Goal: Navigation & Orientation: Find specific page/section

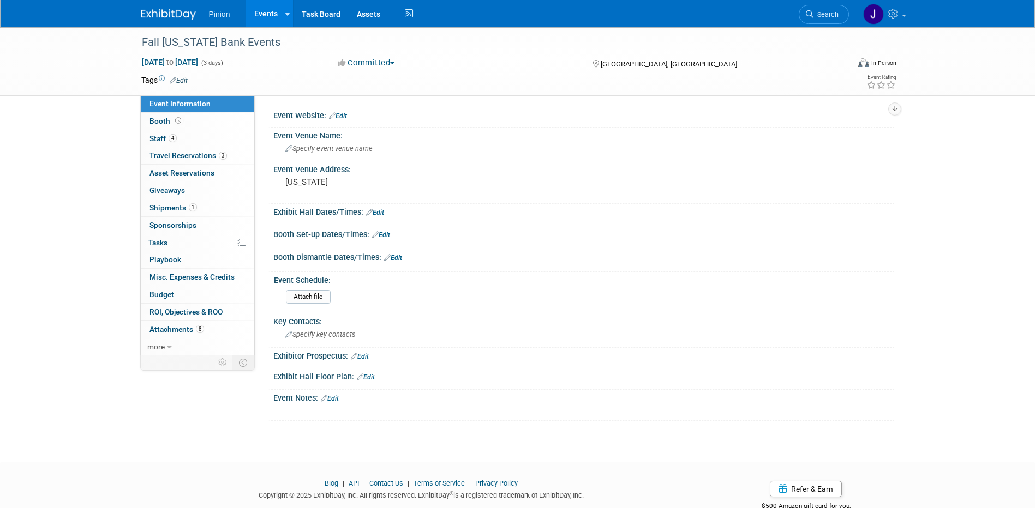
click at [759, 348] on div "Exhibitor Prospectus: Edit" at bounding box center [583, 355] width 621 height 14
click at [167, 14] on img at bounding box center [168, 14] width 55 height 11
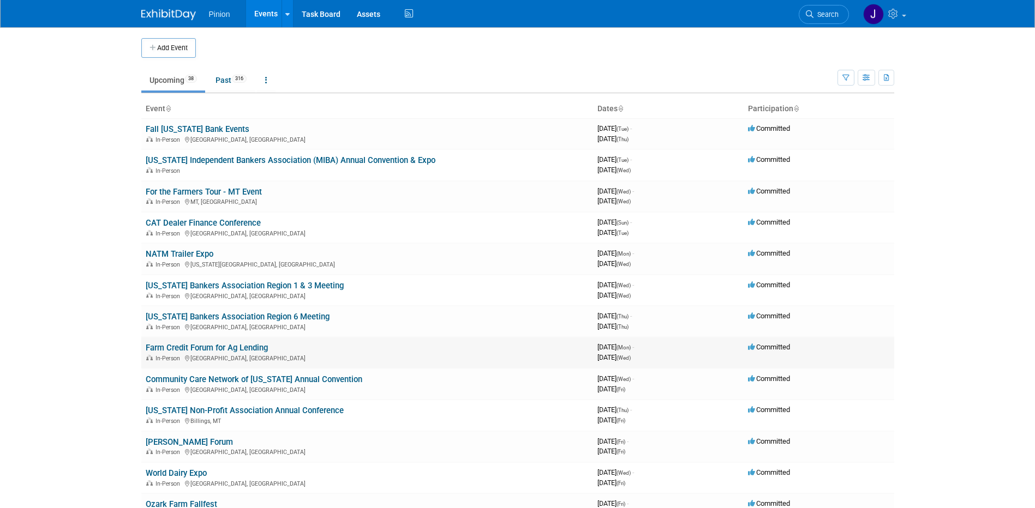
click at [214, 346] on link "Farm Credit Forum for Ag Lending" at bounding box center [207, 348] width 122 height 10
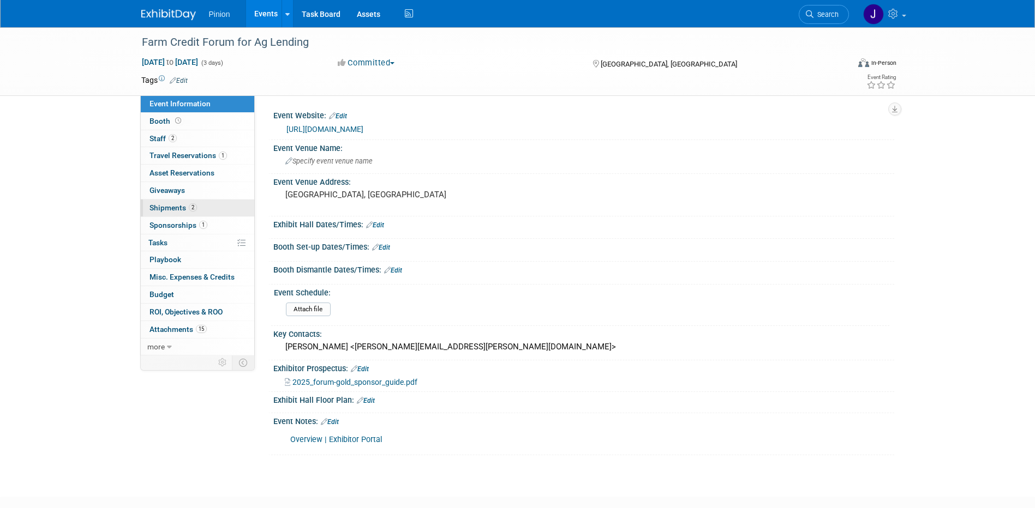
click at [182, 209] on span "Shipments 2" at bounding box center [172, 207] width 47 height 9
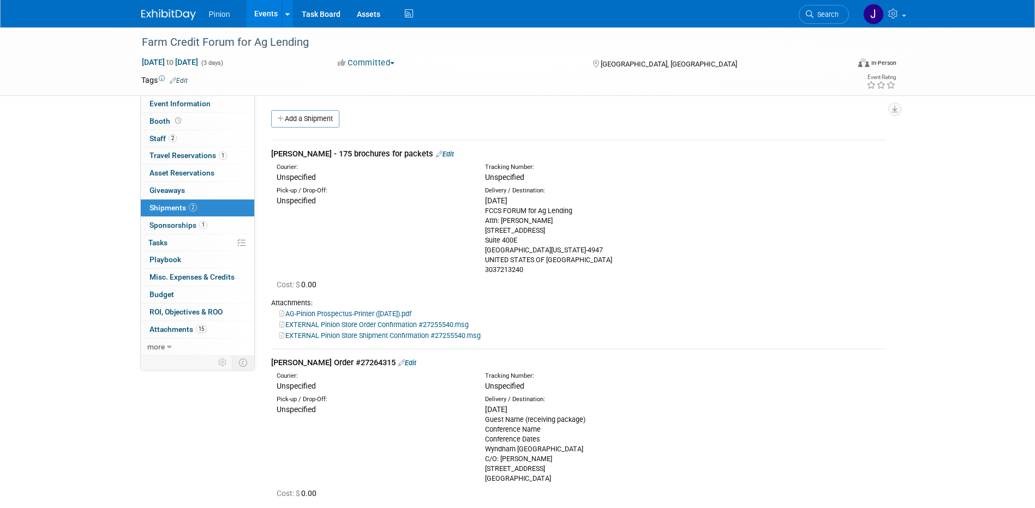
click at [389, 337] on link "EXTERNAL Pinion Store Shipment Confirmation #27255540.msg" at bounding box center [379, 336] width 201 height 8
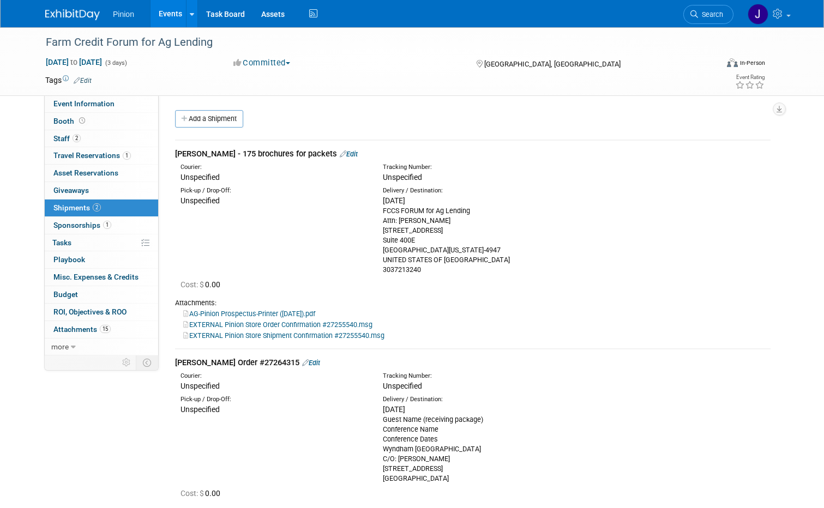
drag, startPoint x: 65, startPoint y: 9, endPoint x: 59, endPoint y: 107, distance: 98.3
click at [65, 9] on link at bounding box center [79, 9] width 68 height 9
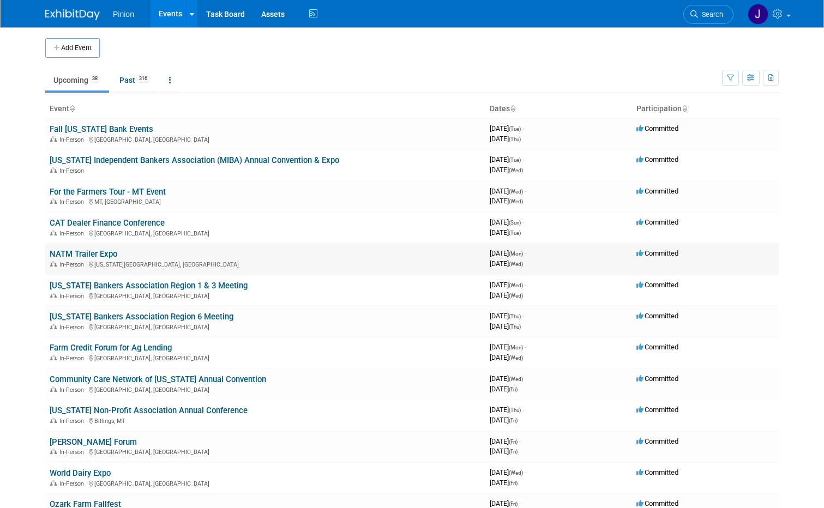
click at [75, 251] on link "NATM Trailer Expo" at bounding box center [84, 254] width 68 height 10
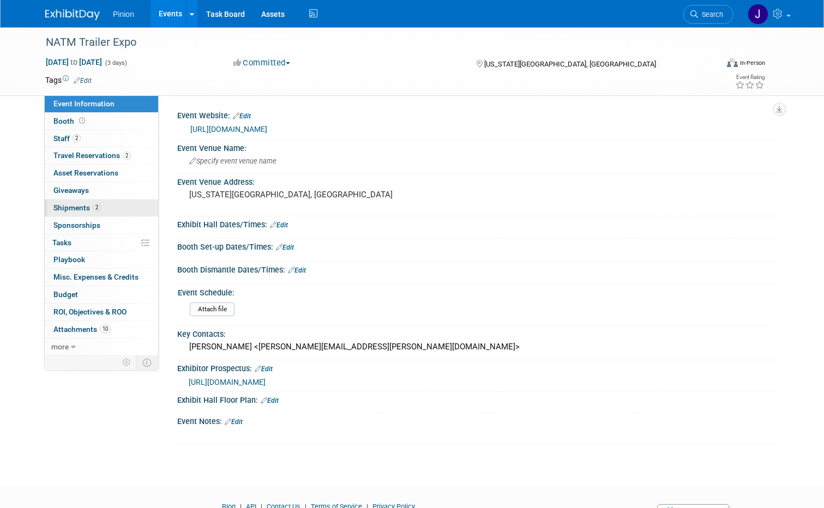
click at [83, 208] on span "Shipments 2" at bounding box center [76, 207] width 47 height 9
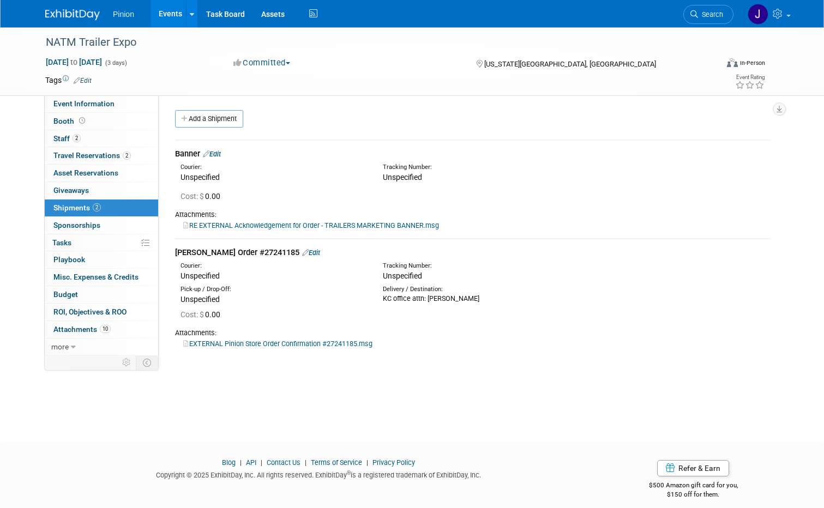
click at [70, 14] on img at bounding box center [72, 14] width 55 height 11
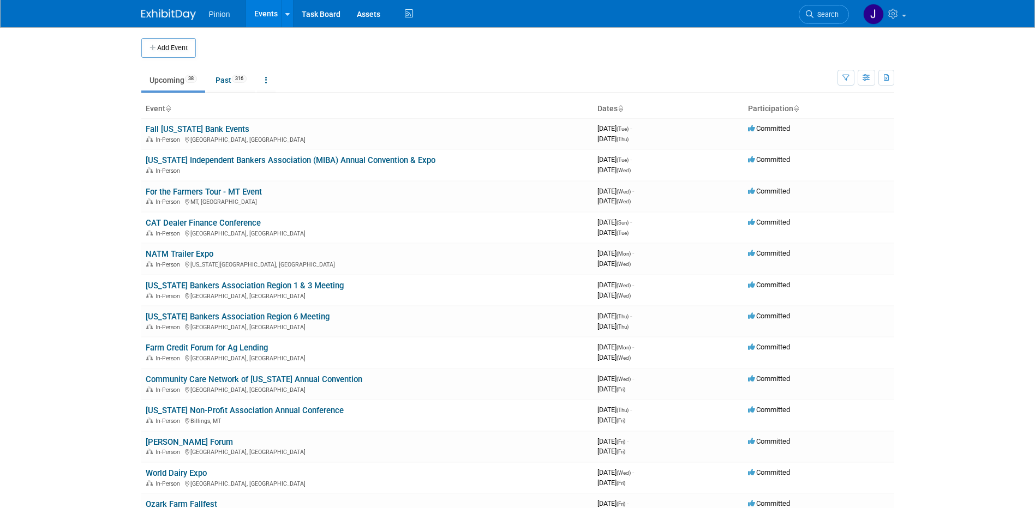
click at [122, 324] on body "Pinion Events Add Event Bulk Upload Events Shareable Event Boards Recently View…" at bounding box center [517, 254] width 1035 height 508
click at [214, 346] on link "Farm Credit Forum for Ag Lending" at bounding box center [207, 348] width 122 height 10
click at [0, 0] on div at bounding box center [0, 0] width 0 height 0
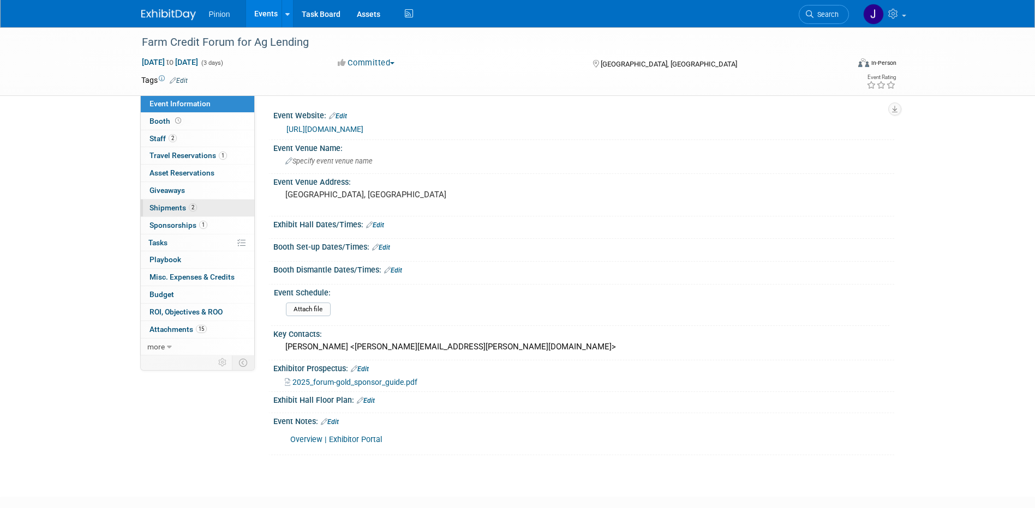
drag, startPoint x: 188, startPoint y: 207, endPoint x: 325, endPoint y: 247, distance: 142.6
click at [189, 207] on span "2" at bounding box center [193, 207] width 8 height 8
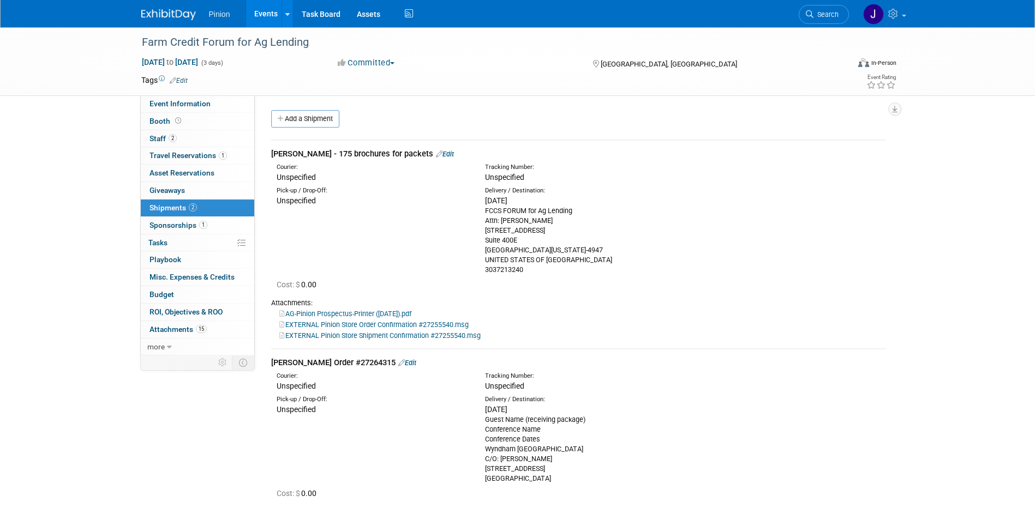
click at [328, 333] on link "EXTERNAL Pinion Store Shipment Confirmation #27255540.msg" at bounding box center [379, 336] width 201 height 8
